Goal: Information Seeking & Learning: Learn about a topic

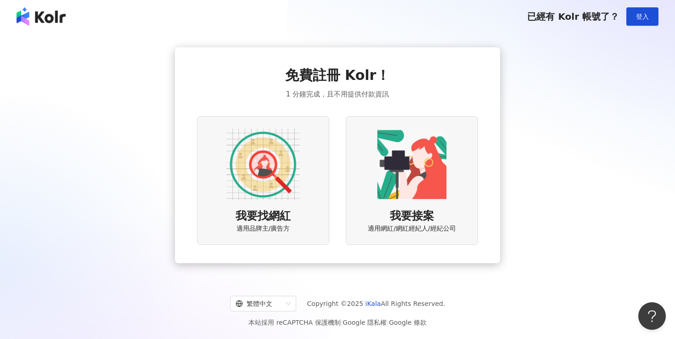
click at [264, 200] on img at bounding box center [264, 165] width 74 height 74
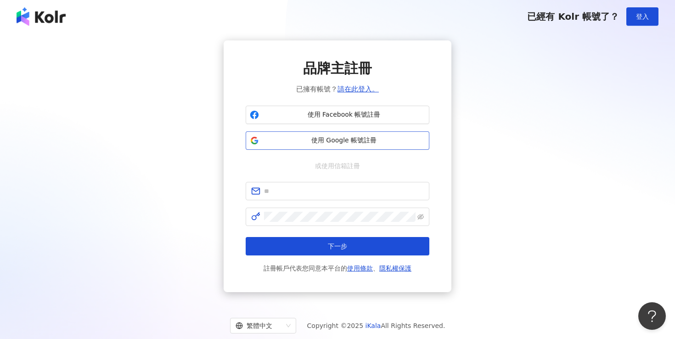
click at [341, 138] on span "使用 Google 帳號註冊" at bounding box center [344, 140] width 163 height 9
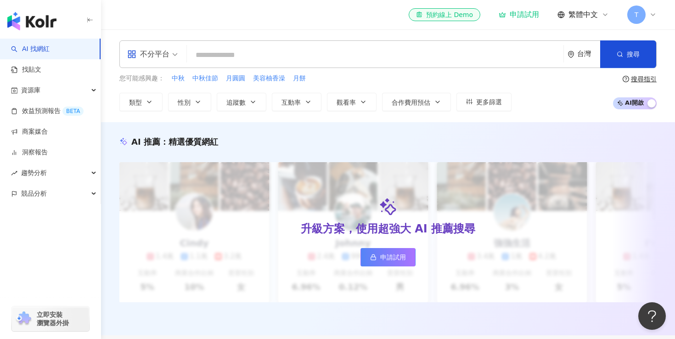
click at [312, 60] on input "search" at bounding box center [375, 54] width 369 height 17
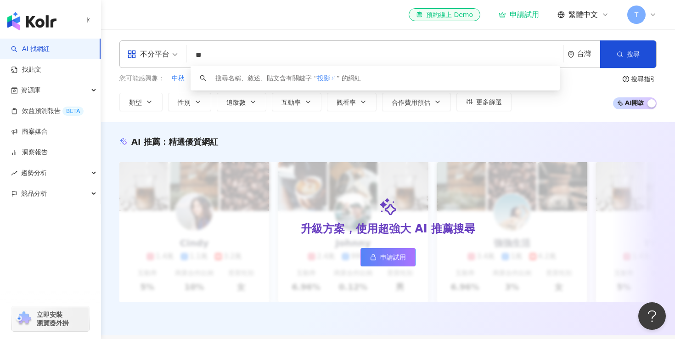
type input "*"
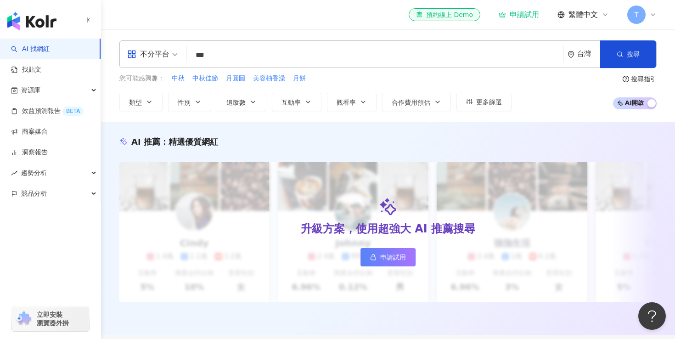
type input "***"
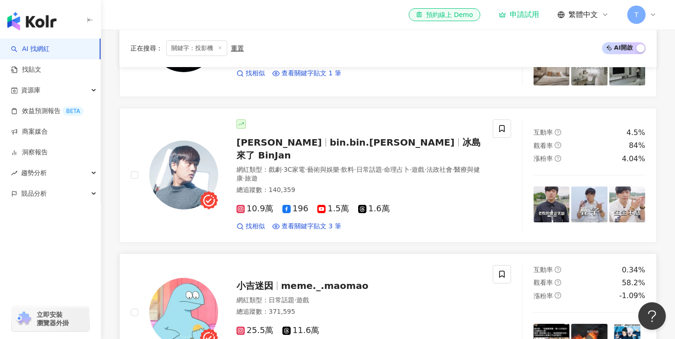
scroll to position [479, 0]
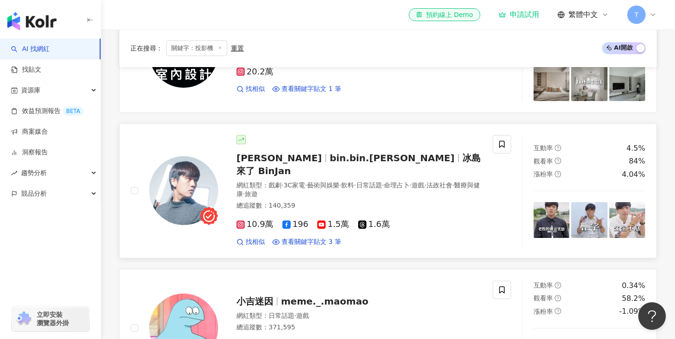
click at [330, 158] on span "bin.bin.[PERSON_NAME]" at bounding box center [392, 158] width 125 height 11
drag, startPoint x: 226, startPoint y: 160, endPoint x: 471, endPoint y: 158, distance: 245.4
drag, startPoint x: 213, startPoint y: 158, endPoint x: 310, endPoint y: 162, distance: 97.0
click at [330, 161] on span "bin.bin.[PERSON_NAME]" at bounding box center [396, 158] width 133 height 11
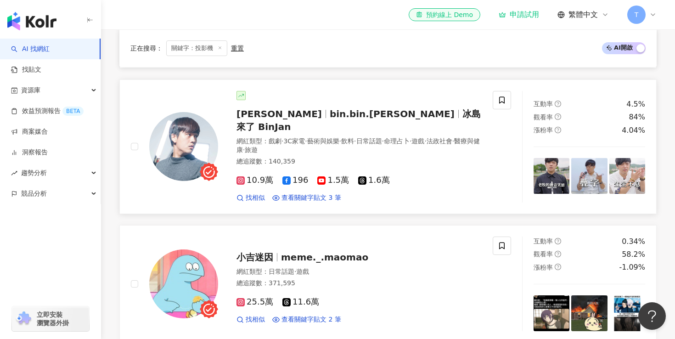
scroll to position [534, 0]
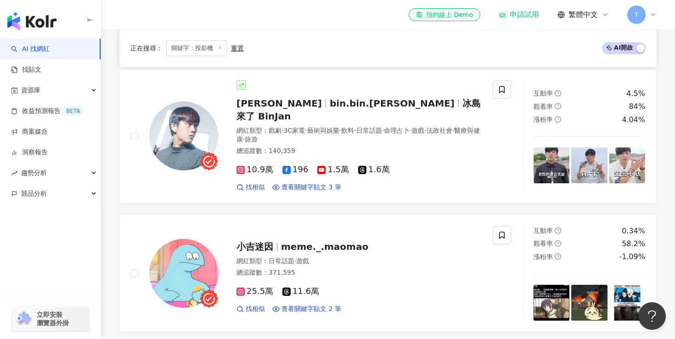
click at [645, 11] on span "T" at bounding box center [637, 15] width 18 height 18
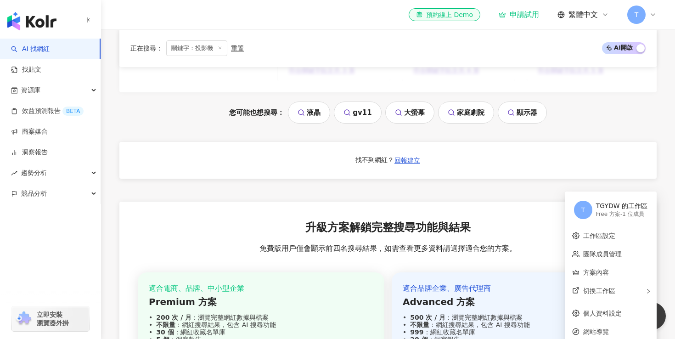
scroll to position [1102, 0]
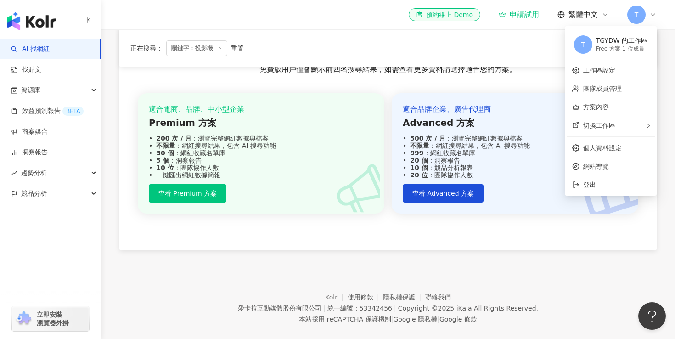
click at [394, 224] on div "升級方案解鎖完整搜尋功能與結果 免費版用戶僅會顯示前四名搜尋結果，如需查看更多資料請選擇適合您的方案。 適合電商、品牌、中小型企業 Premium 方案 20…" at bounding box center [388, 137] width 538 height 228
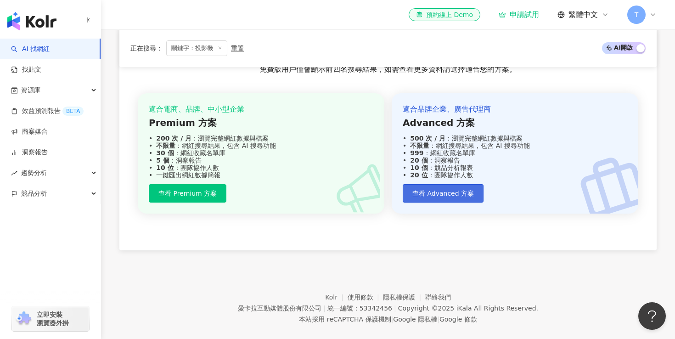
click at [443, 184] on button "查看 Advanced 方案" at bounding box center [443, 193] width 81 height 18
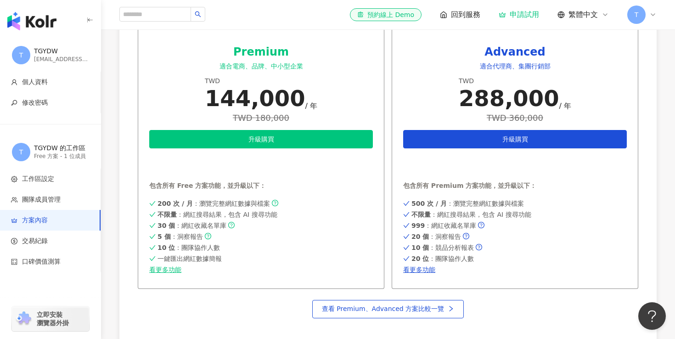
scroll to position [413, 0]
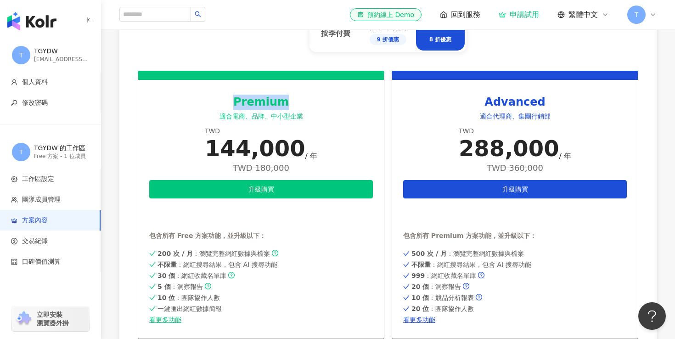
drag, startPoint x: 237, startPoint y: 98, endPoint x: 307, endPoint y: 98, distance: 70.3
click at [308, 98] on div "Premium" at bounding box center [261, 103] width 224 height 16
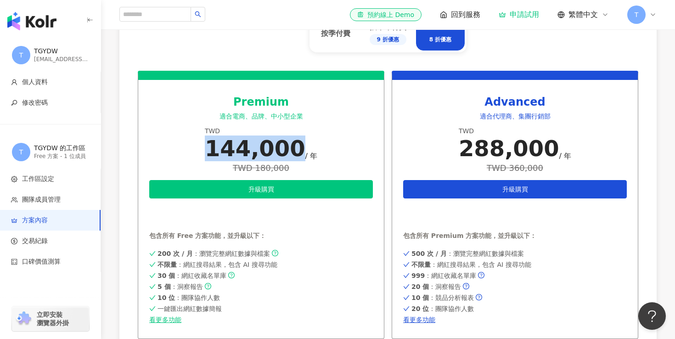
drag, startPoint x: 190, startPoint y: 152, endPoint x: 291, endPoint y: 151, distance: 101.1
click at [291, 151] on div "Premium 適合電商、品牌、中小型企業 TWD 144,000 / 年 TWD 180,000 升級購買 申請試用 包含所有 Free 方案功能，並升級以…" at bounding box center [261, 205] width 247 height 268
click at [386, 188] on div "Premium 適合電商、品牌、中小型企業 TWD 144,000 / 年 TWD 180,000 升級購買 申請試用 包含所有 Free 方案功能，並升級以…" at bounding box center [388, 205] width 501 height 268
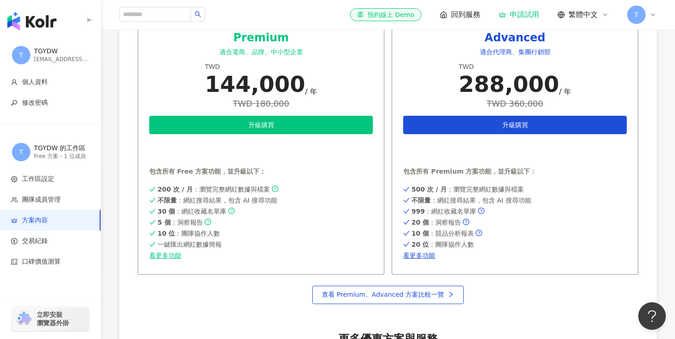
scroll to position [563, 0]
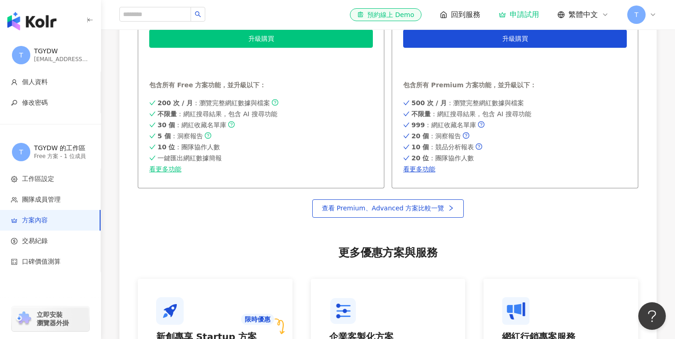
click at [36, 69] on div "T TGYDW [EMAIL_ADDRESS][DOMAIN_NAME]" at bounding box center [50, 55] width 101 height 33
click at [39, 76] on li "個人資料" at bounding box center [50, 82] width 101 height 21
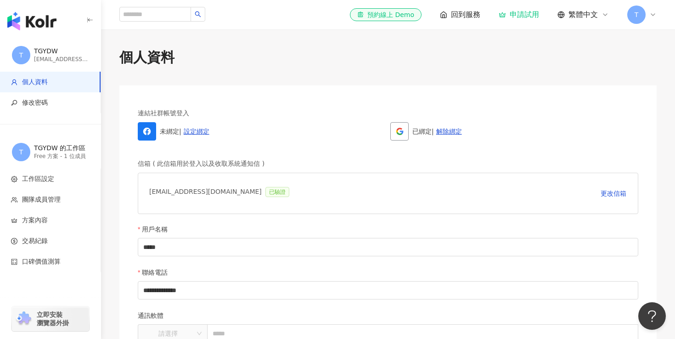
click at [24, 19] on img "button" at bounding box center [31, 21] width 49 height 18
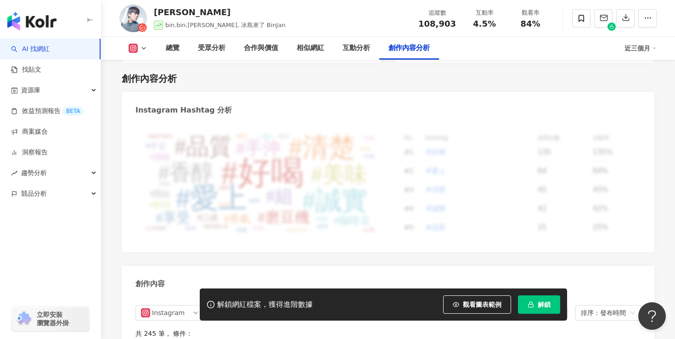
scroll to position [2866, 0]
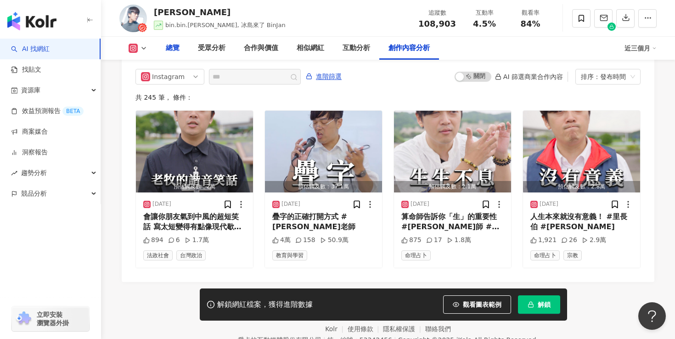
click at [176, 46] on div "總覽" at bounding box center [173, 48] width 14 height 11
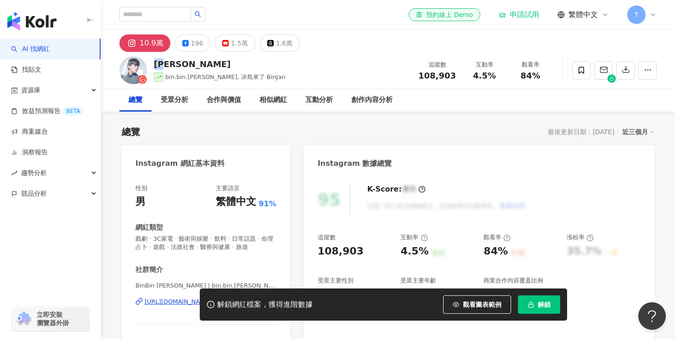
drag, startPoint x: 157, startPoint y: 62, endPoint x: 170, endPoint y: 62, distance: 13.3
click at [170, 62] on div "[PERSON_NAME]" at bounding box center [220, 63] width 132 height 11
copy div "[PERSON_NAME]"
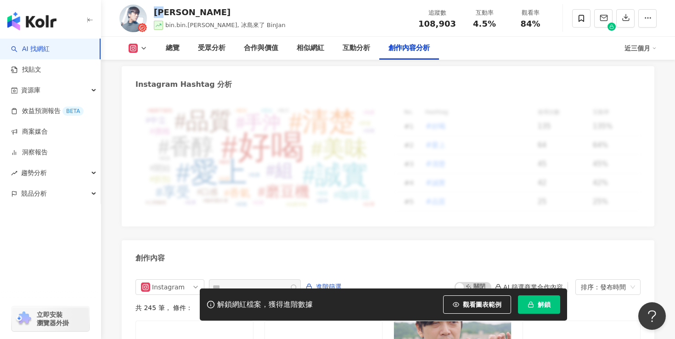
scroll to position [2866, 0]
